Goal: Communication & Community: Answer question/provide support

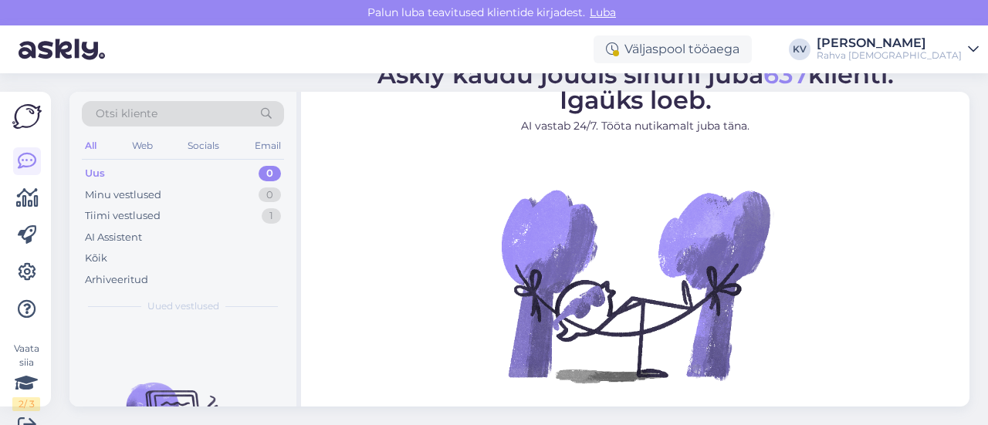
click at [153, 174] on div "Uus 0" at bounding box center [183, 174] width 202 height 22
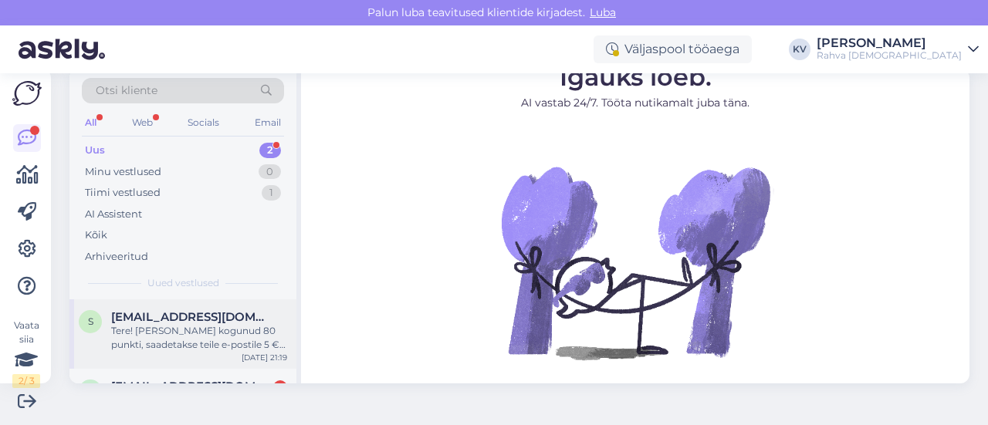
click at [175, 336] on div "Tere! [PERSON_NAME] kogunud 80 punkti, saadetakse teile e-postile 5 € Rahva Raa…" at bounding box center [199, 338] width 176 height 28
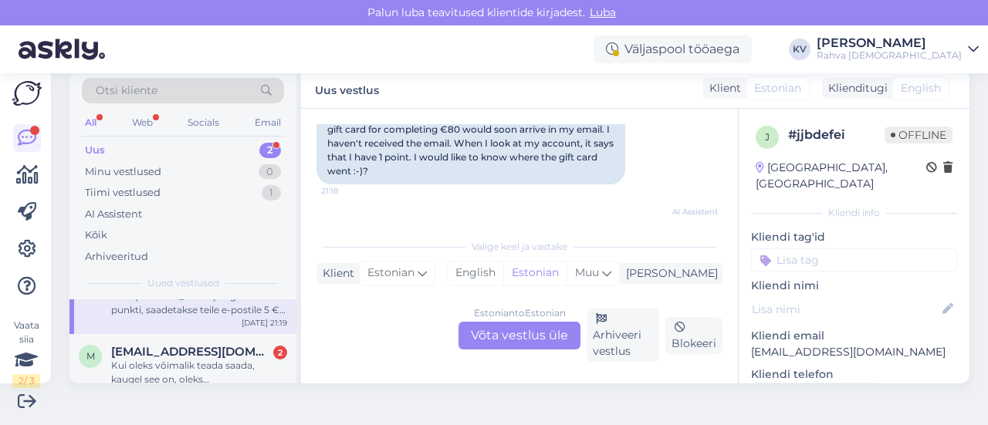
scroll to position [53, 0]
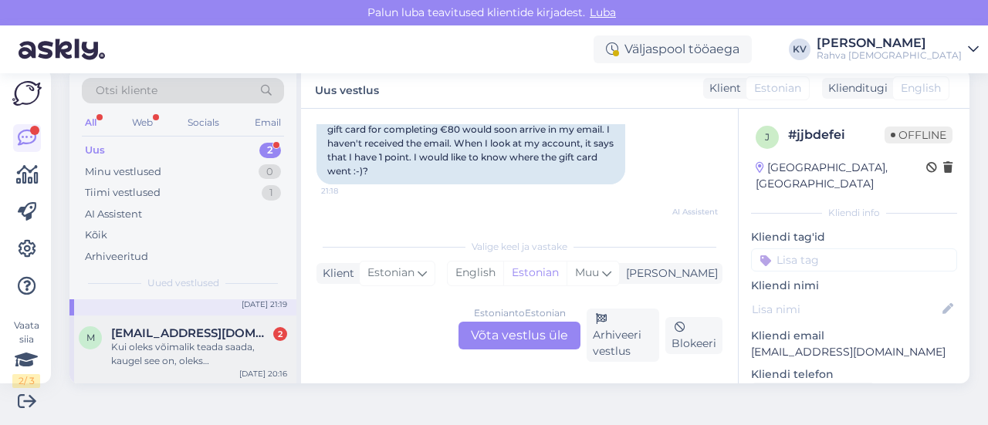
click at [162, 355] on div "Kui oleks võimalik teada saada, kaugel see on, oleks [PERSON_NAME]. Sõbrannal o…" at bounding box center [199, 355] width 176 height 28
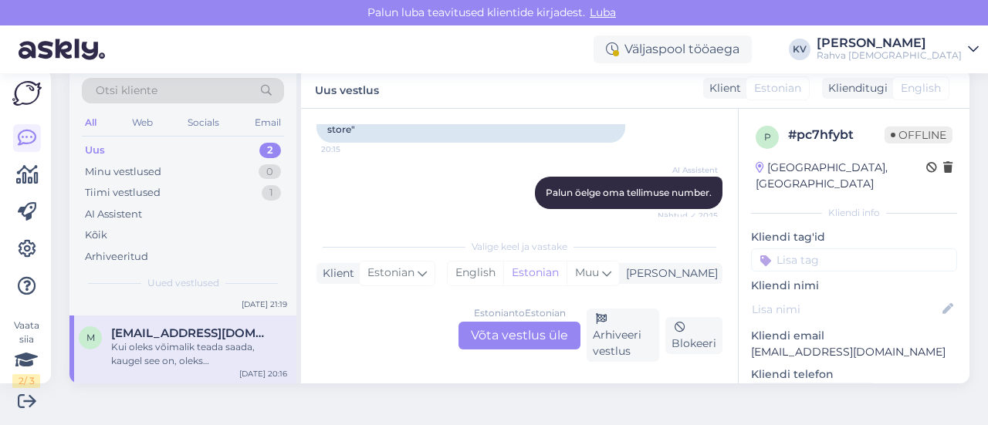
scroll to position [386, 0]
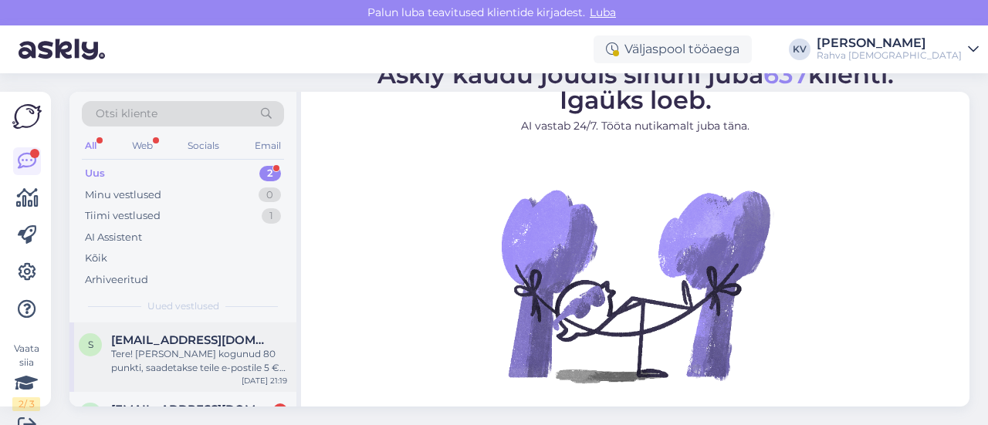
click at [208, 359] on div "Tere! [PERSON_NAME] kogunud 80 punkti, saadetakse teile e-postile 5 € Rahva Raa…" at bounding box center [199, 361] width 176 height 28
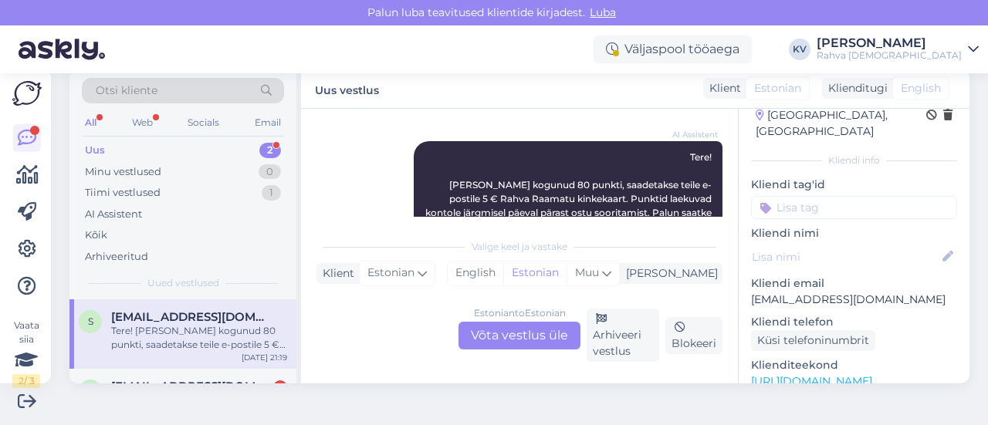
scroll to position [77, 0]
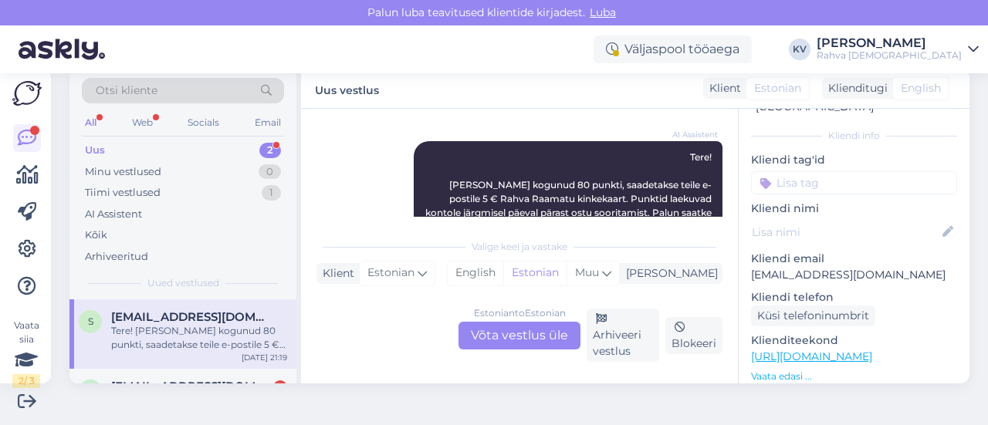
click at [520, 344] on div "Estonian to Estonian Võta vestlus üle" at bounding box center [520, 336] width 122 height 28
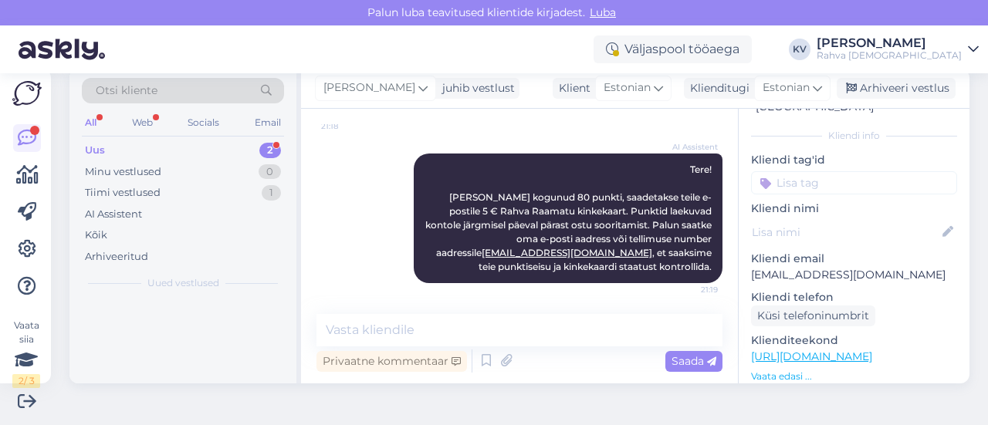
scroll to position [242, 0]
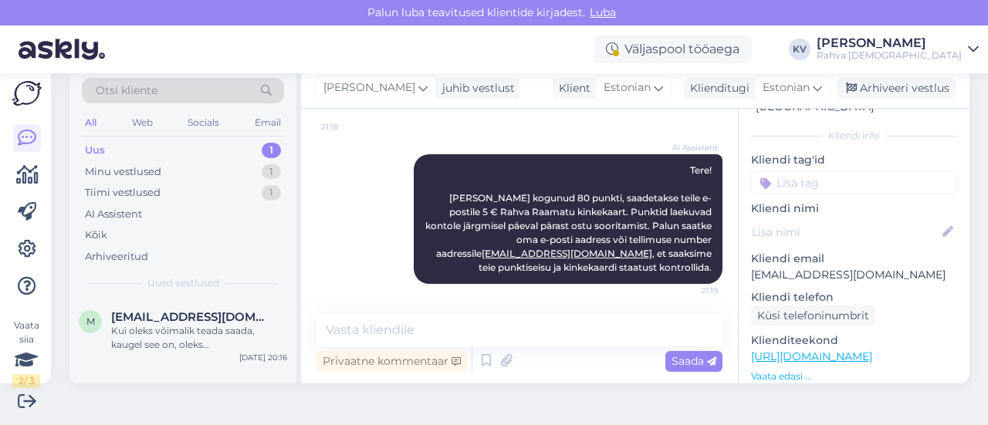
click at [795, 171] on input at bounding box center [854, 182] width 206 height 23
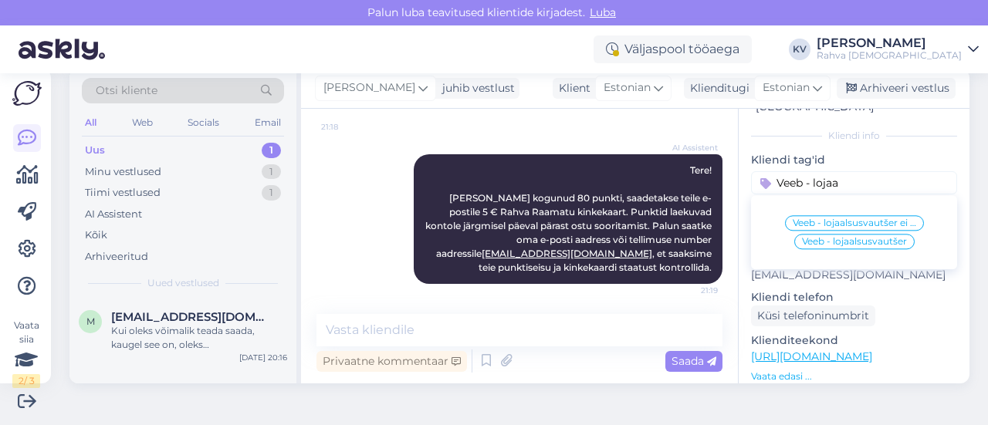
type input "Veeb - lojaa"
click at [806, 219] on span "Veeb - lojaalsusvautšer ei ole saabunud" at bounding box center [855, 223] width 124 height 9
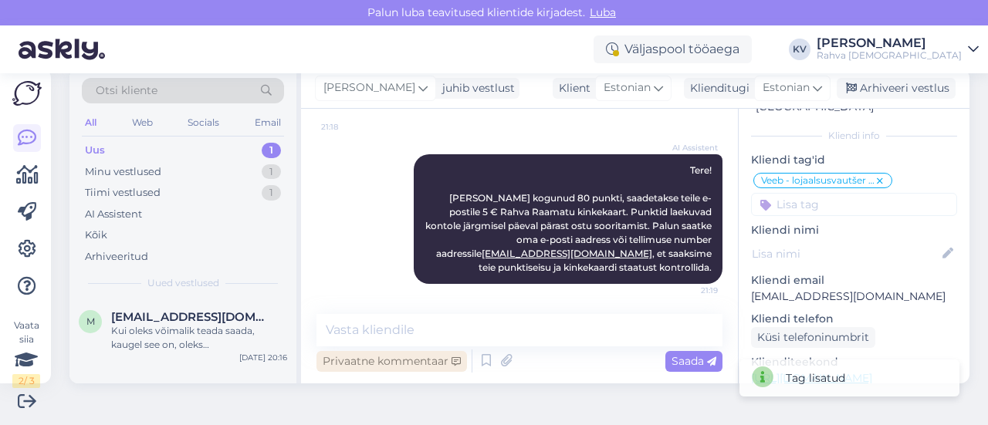
click at [413, 369] on div "Privaatne kommentaar" at bounding box center [392, 361] width 151 height 21
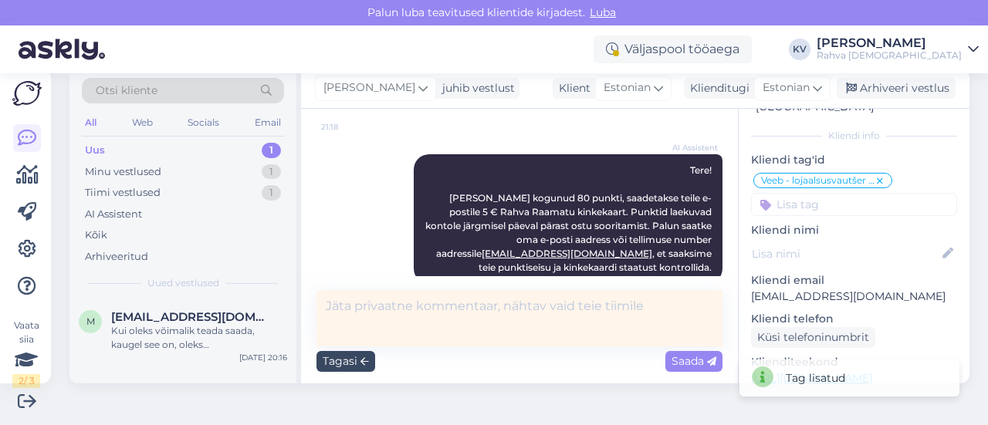
scroll to position [255, 0]
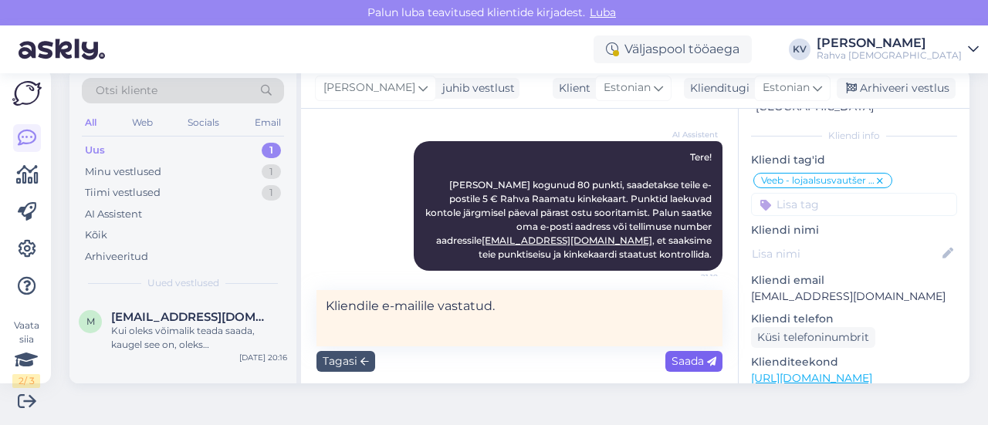
type textarea "Kliendile e-mailile vastatud."
click at [707, 361] on icon at bounding box center [711, 362] width 9 height 9
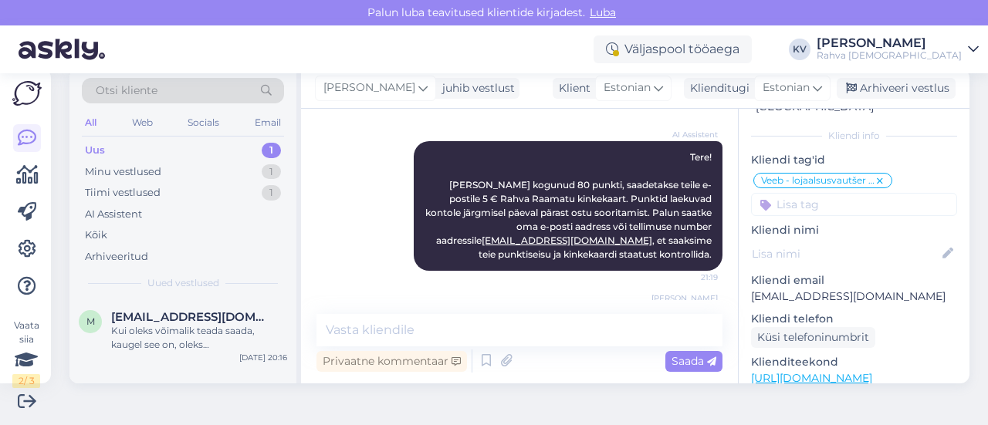
scroll to position [308, 0]
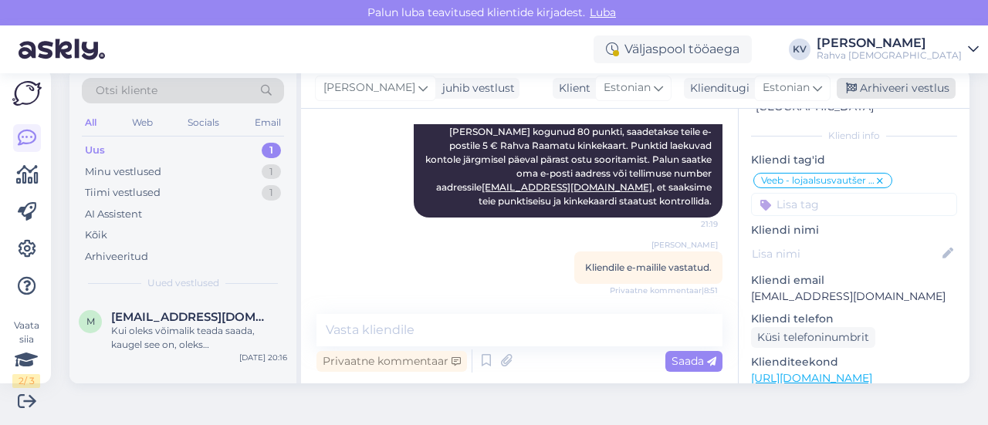
click at [888, 85] on div "Arhiveeri vestlus" at bounding box center [896, 88] width 119 height 21
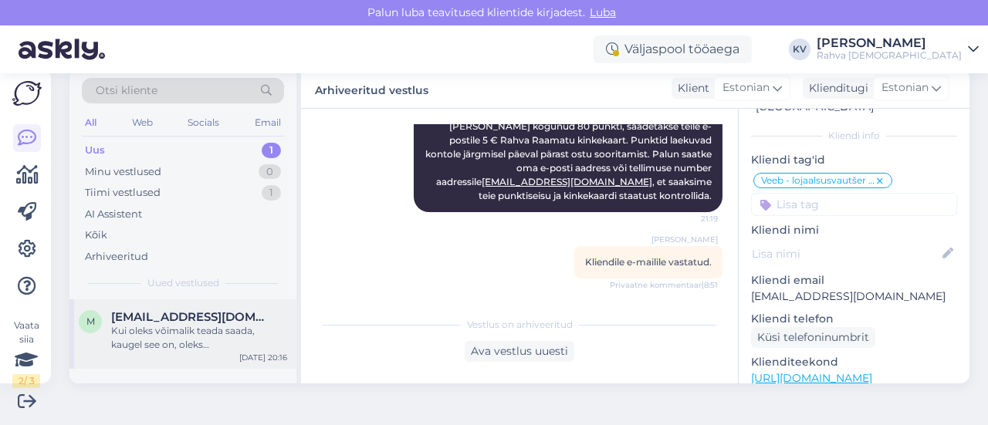
click at [133, 346] on div "Kui oleks võimalik teada saada, kaugel see on, oleks [PERSON_NAME]. Sõbrannal o…" at bounding box center [199, 338] width 176 height 28
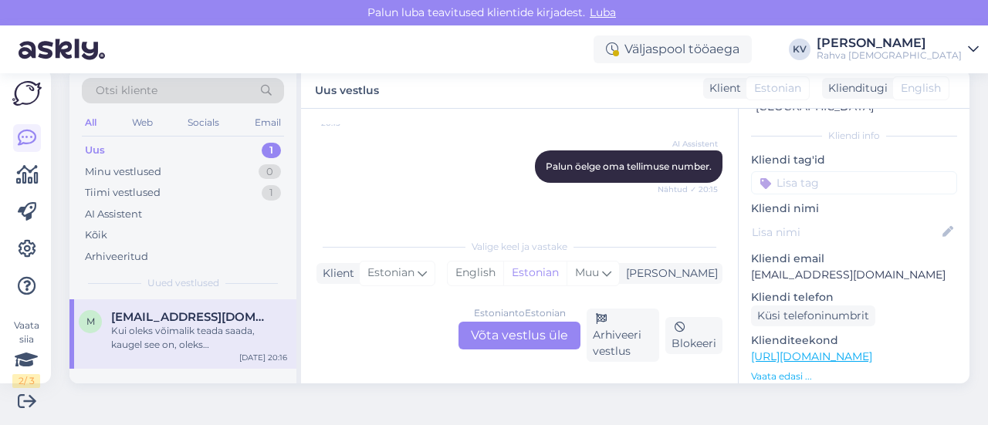
scroll to position [412, 0]
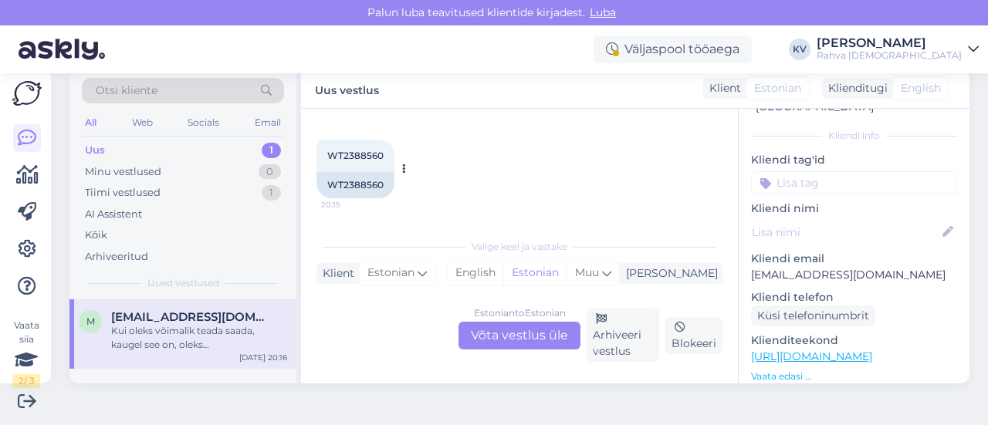
click at [351, 150] on span "WT2388560" at bounding box center [355, 156] width 56 height 12
copy div "WT2388560 20:15"
click at [503, 334] on div "Estonian to Estonian Võta vestlus üle" at bounding box center [520, 336] width 122 height 28
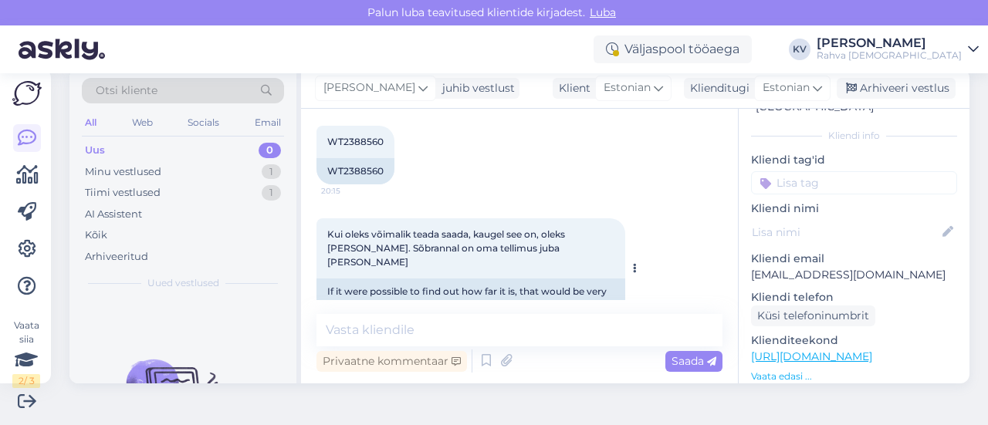
scroll to position [433, 0]
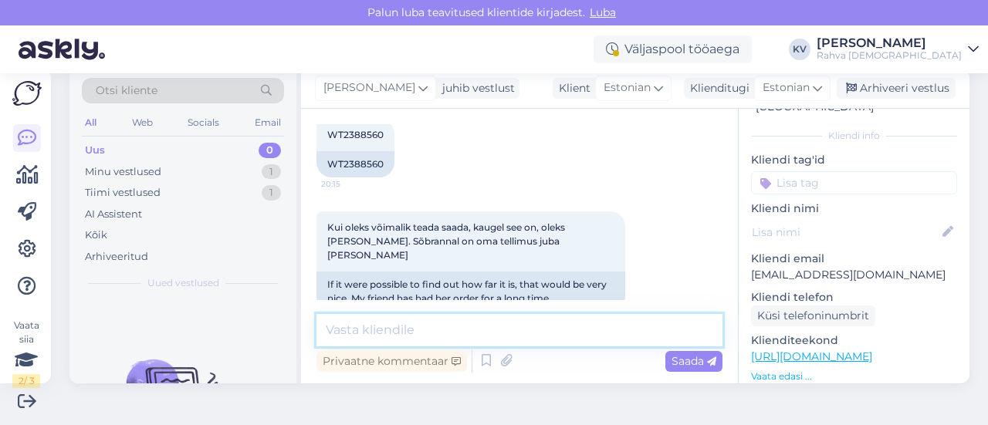
click at [425, 327] on textarea at bounding box center [520, 330] width 406 height 32
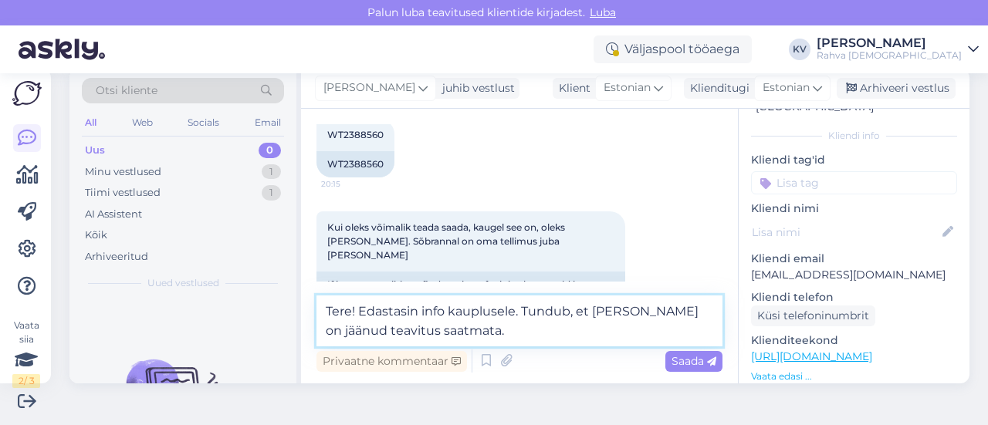
click at [517, 311] on textarea "Tere! Edastasin info kauplusele. Tundub, et [PERSON_NAME] on jäänud teavitus sa…" at bounding box center [520, 321] width 406 height 51
type textarea "Tere! Edastasin info kauplusele, et nad üle vaataksid. Tundub, et [PERSON_NAME]…"
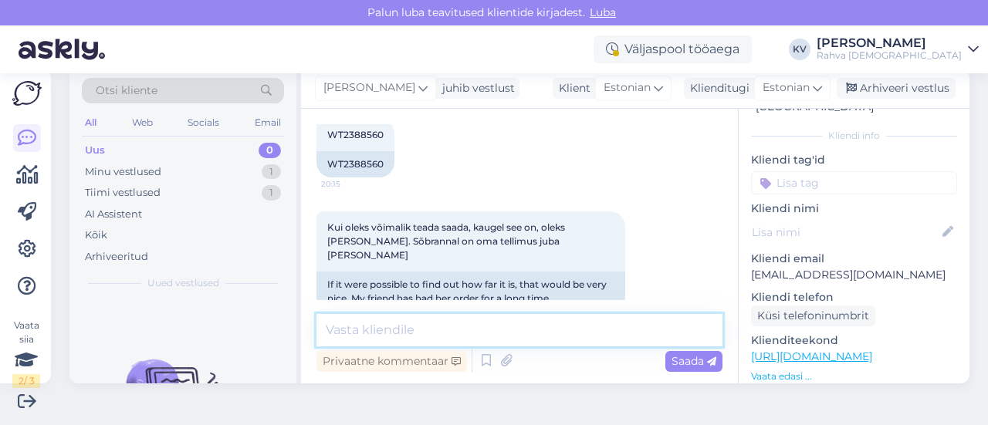
scroll to position [546, 0]
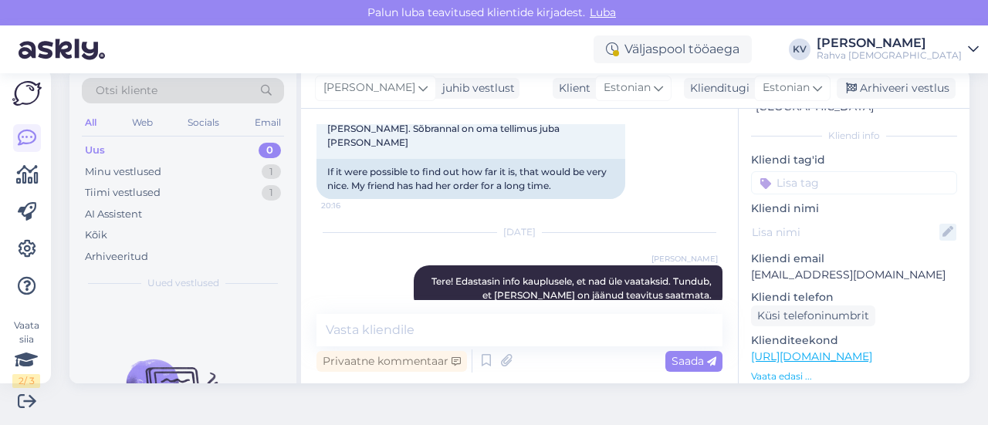
click at [940, 224] on icon at bounding box center [948, 232] width 17 height 17
paste input "[PERSON_NAME]"
type input "[PERSON_NAME]"
click at [792, 171] on input at bounding box center [854, 182] width 206 height 23
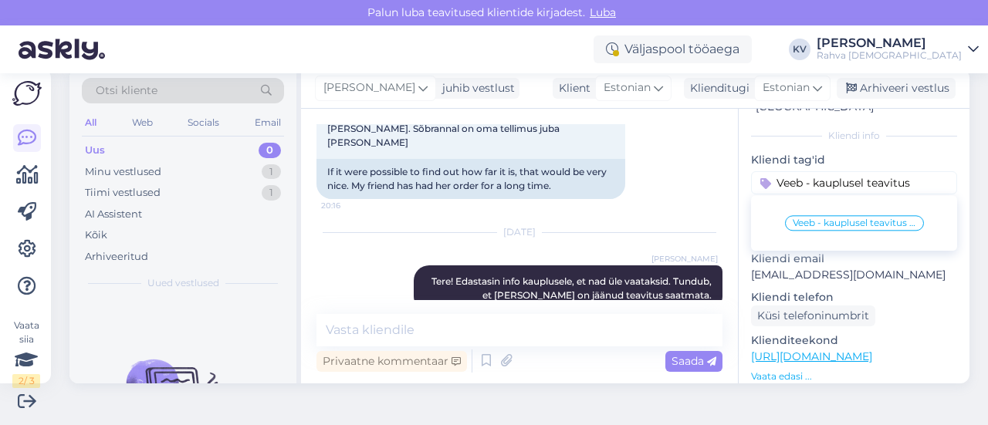
type input "Veeb - kauplusel teavitus"
click at [809, 219] on span "Veeb - kauplusel teavitus saatmata" at bounding box center [855, 223] width 124 height 9
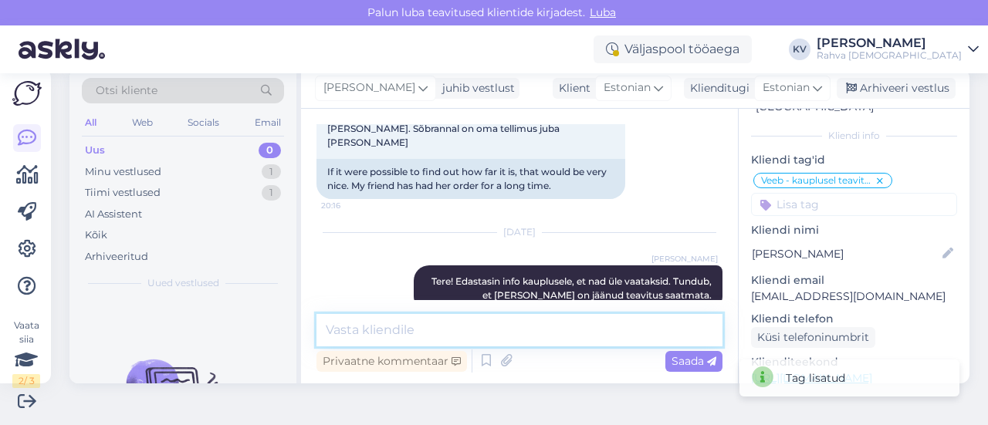
click at [406, 329] on textarea at bounding box center [520, 330] width 406 height 32
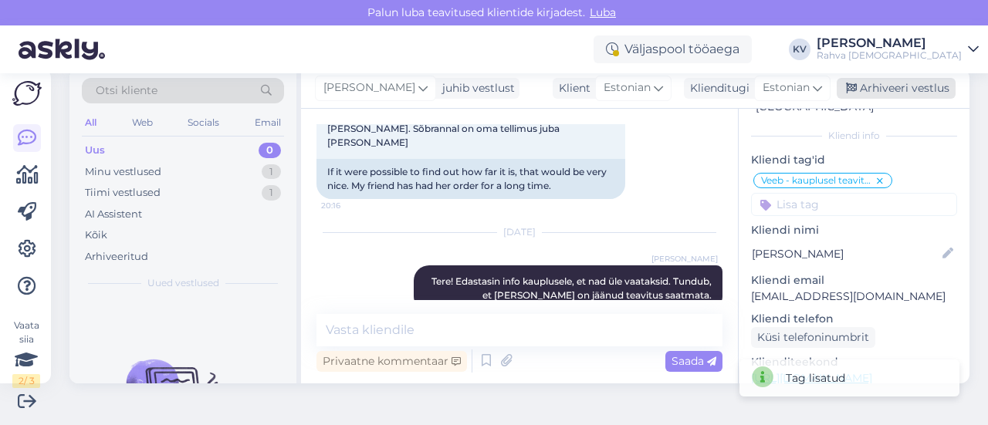
click at [885, 86] on div "Arhiveeri vestlus" at bounding box center [896, 88] width 119 height 21
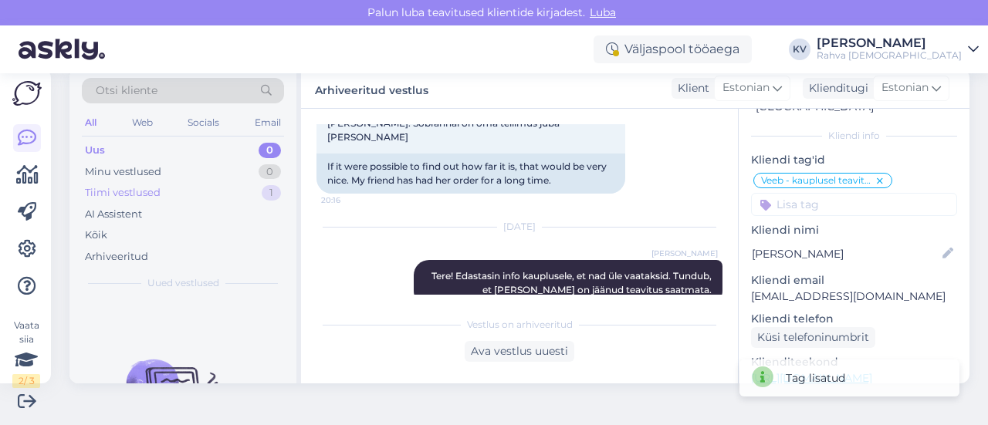
click at [175, 193] on div "Tiimi vestlused 1" at bounding box center [183, 193] width 202 height 22
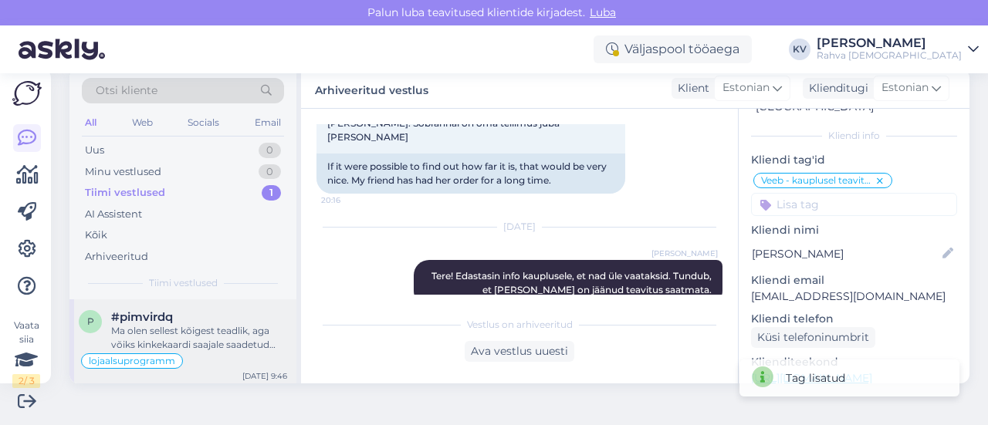
click at [183, 322] on div "#pimvirdq" at bounding box center [199, 317] width 176 height 14
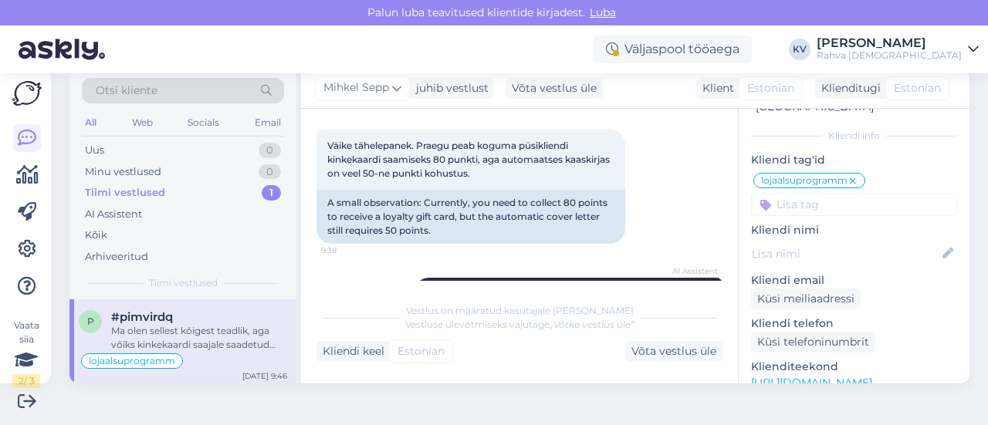
scroll to position [218, 0]
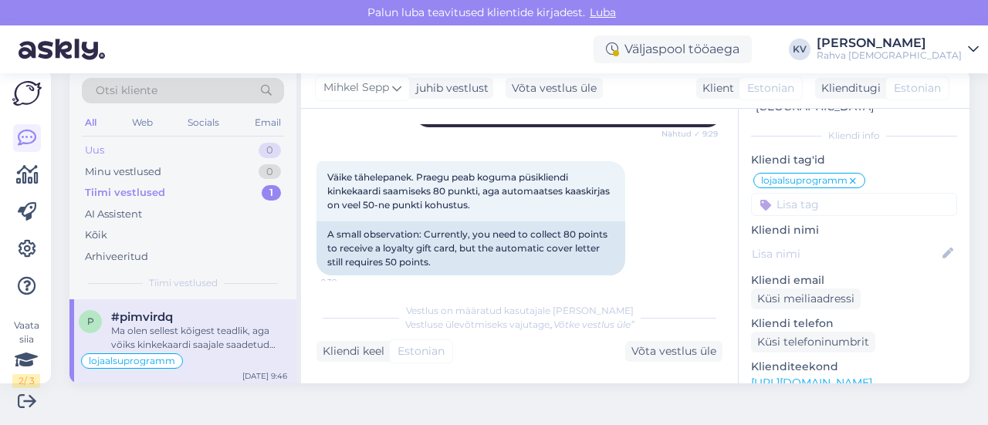
click at [147, 154] on div "Uus 0" at bounding box center [183, 151] width 202 height 22
